Goal: Task Accomplishment & Management: Manage account settings

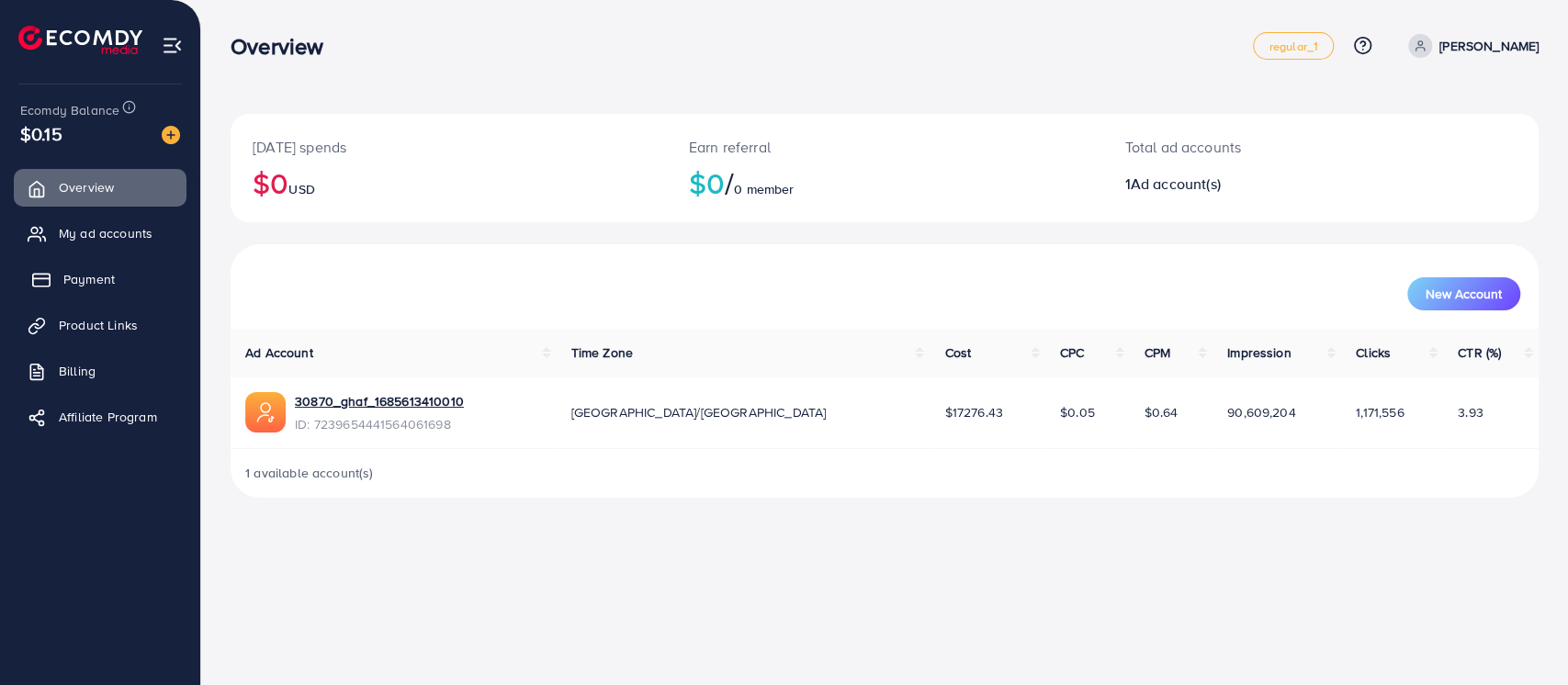
click at [104, 270] on span "Payment" at bounding box center [89, 279] width 52 height 19
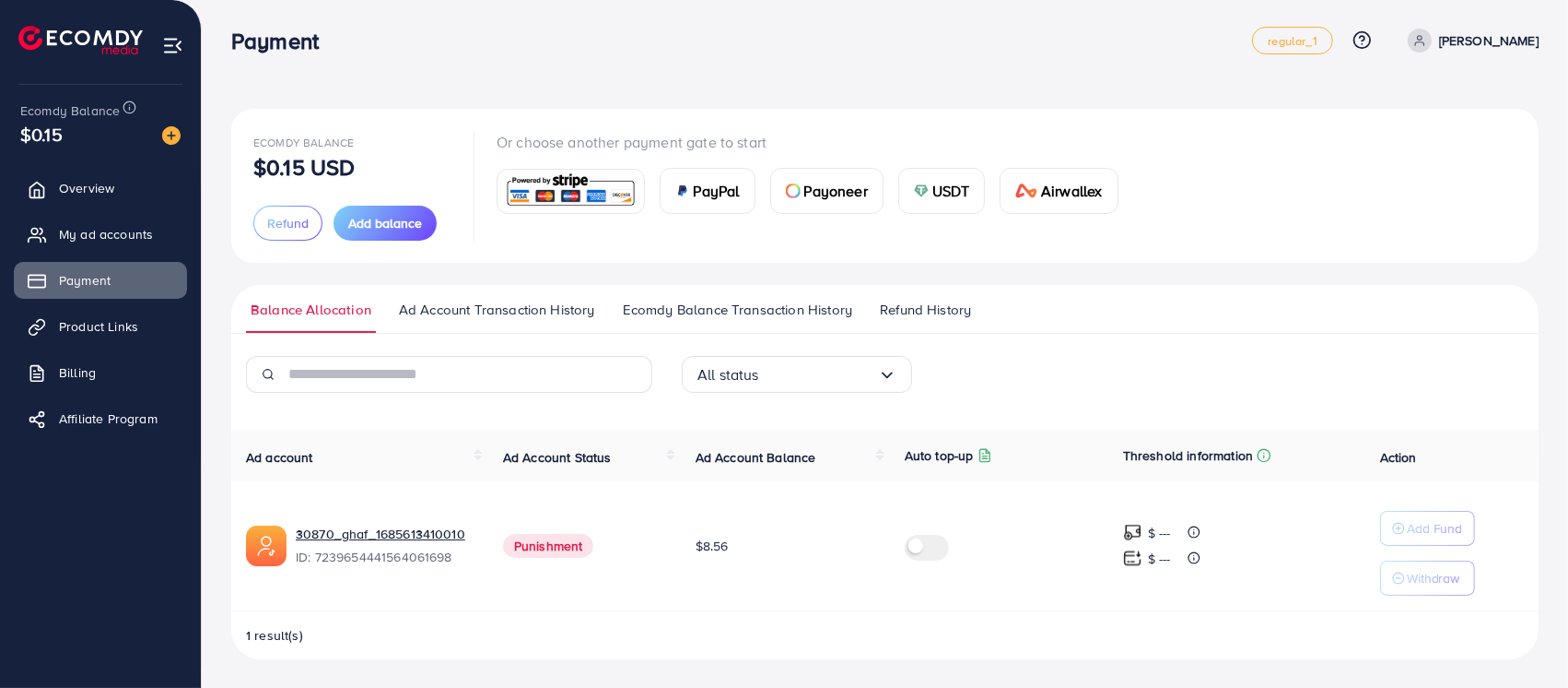
scroll to position [6, 0]
click at [709, 307] on span "Ecomdy Balance Transaction History" at bounding box center [737, 308] width 230 height 20
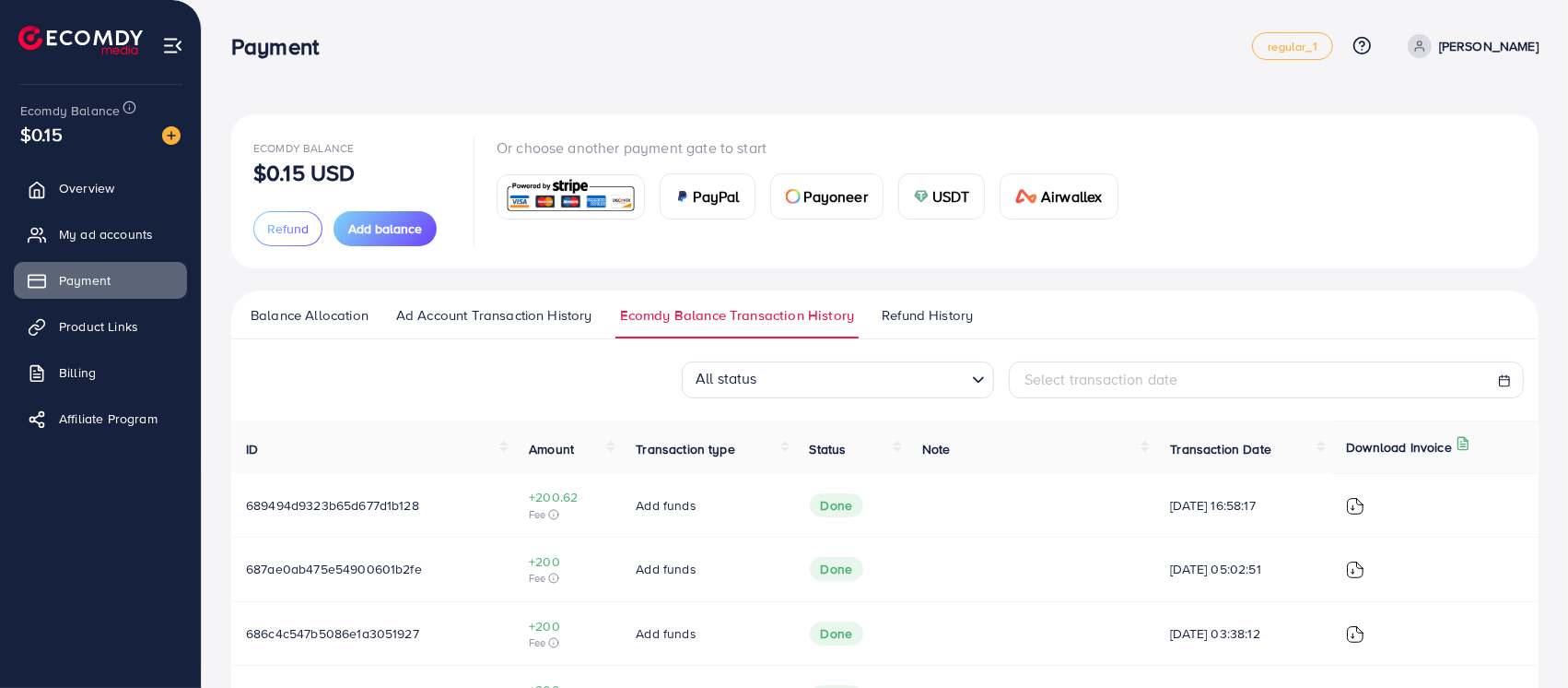
click at [539, 327] on link "Ad Account Transaction History" at bounding box center [494, 321] width 206 height 33
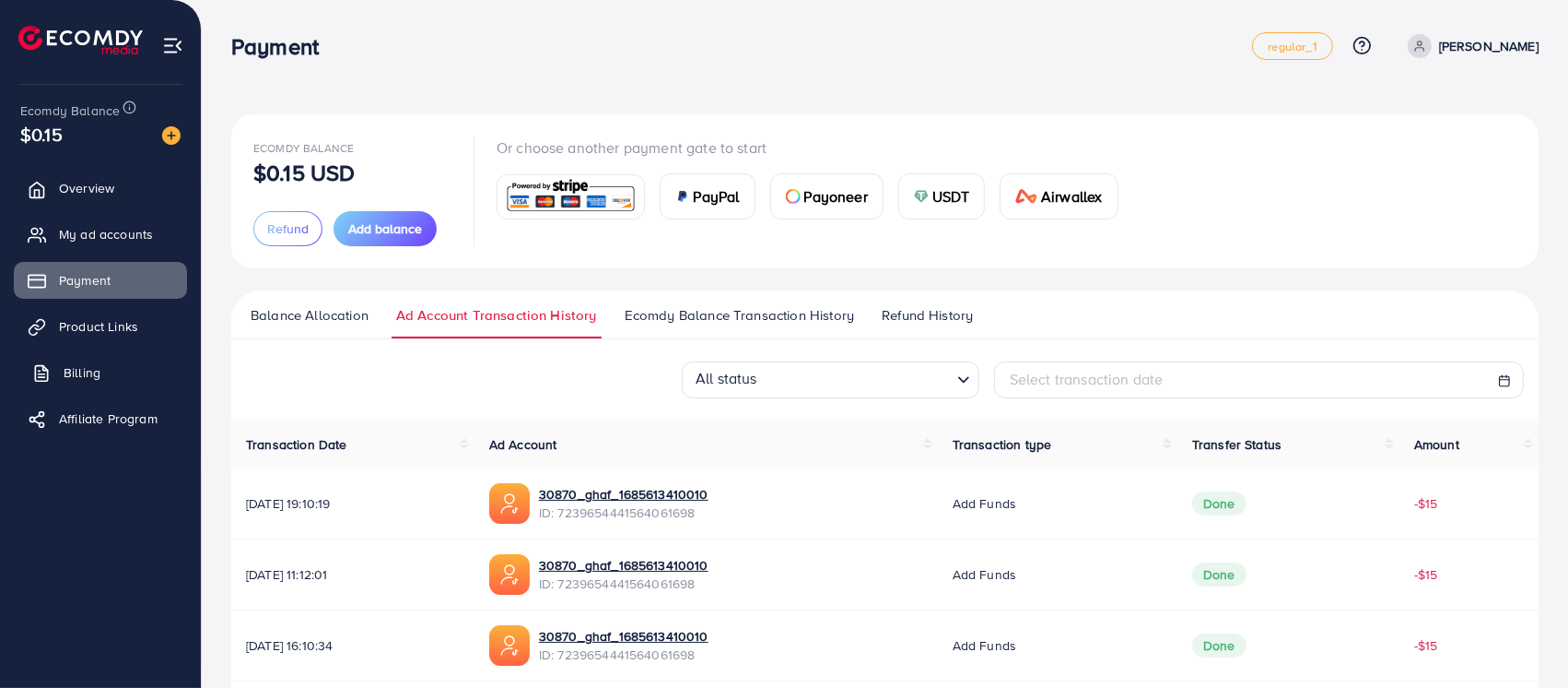
click at [136, 365] on link "Billing" at bounding box center [100, 372] width 173 height 37
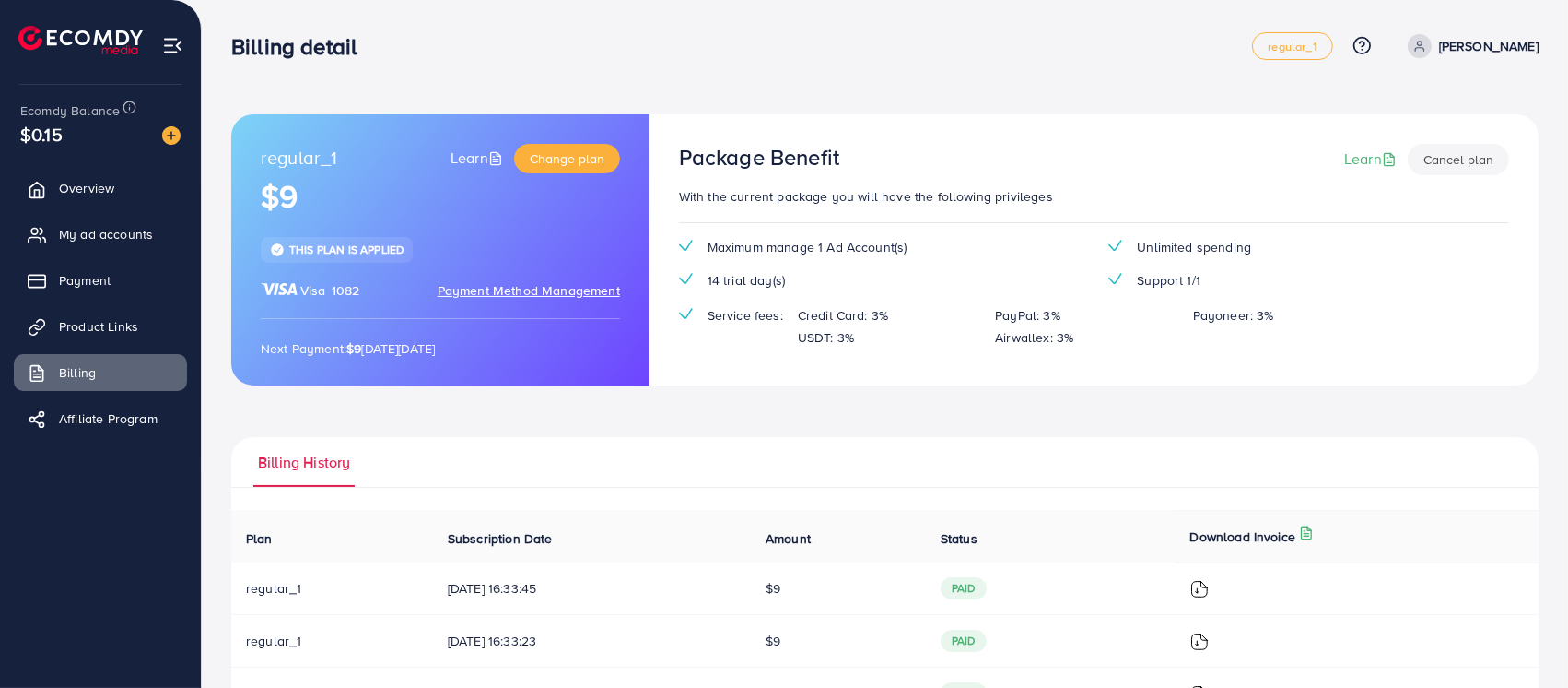
click at [1464, 158] on button "Cancel plan" at bounding box center [1459, 160] width 101 height 32
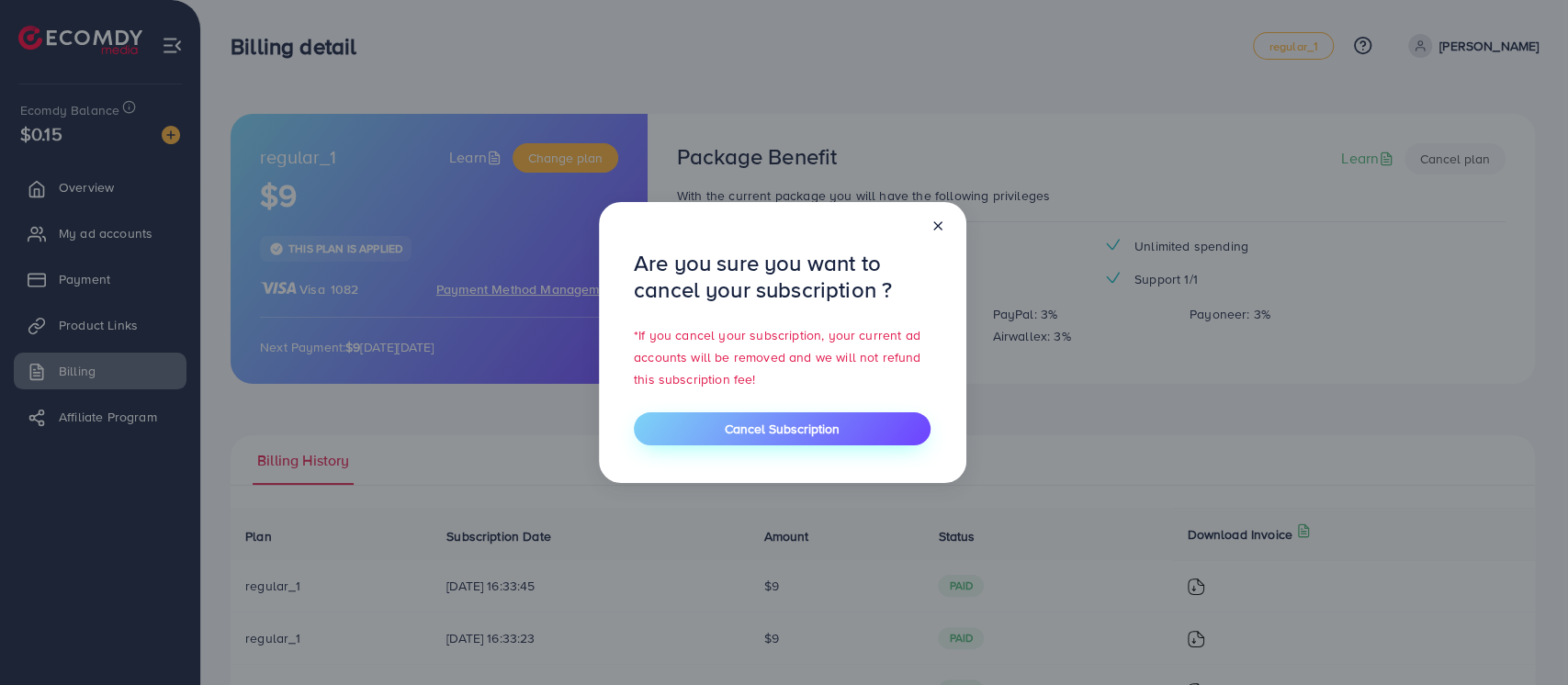
click at [865, 420] on button "Cancel Subscription" at bounding box center [783, 428] width 297 height 33
